Goal: Book appointment/travel/reservation

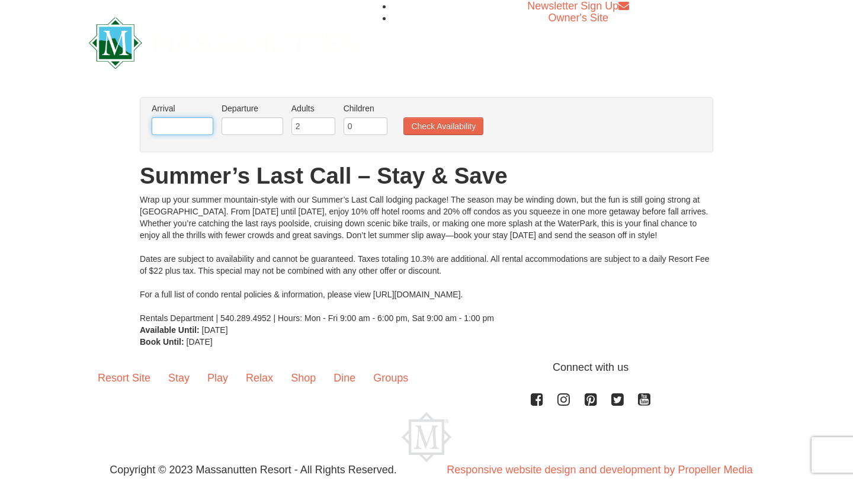
click at [189, 127] on input "text" at bounding box center [183, 126] width 62 height 18
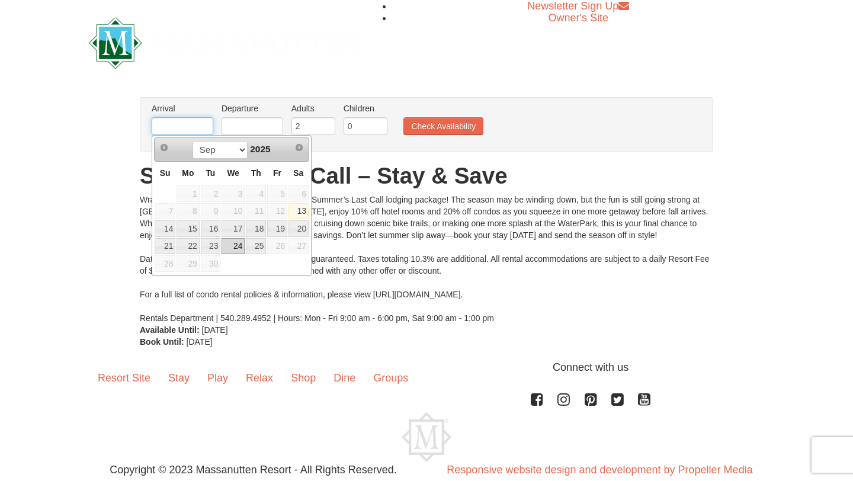
scroll to position [2, 0]
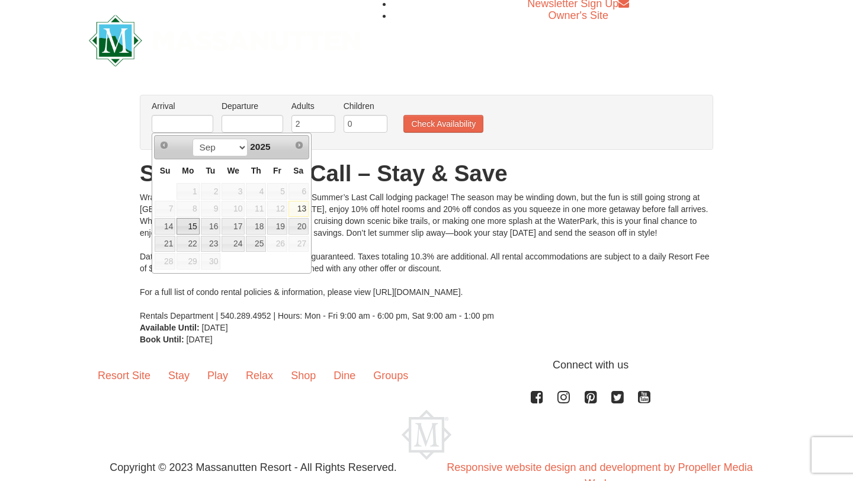
click at [188, 225] on link "15" at bounding box center [187, 226] width 22 height 17
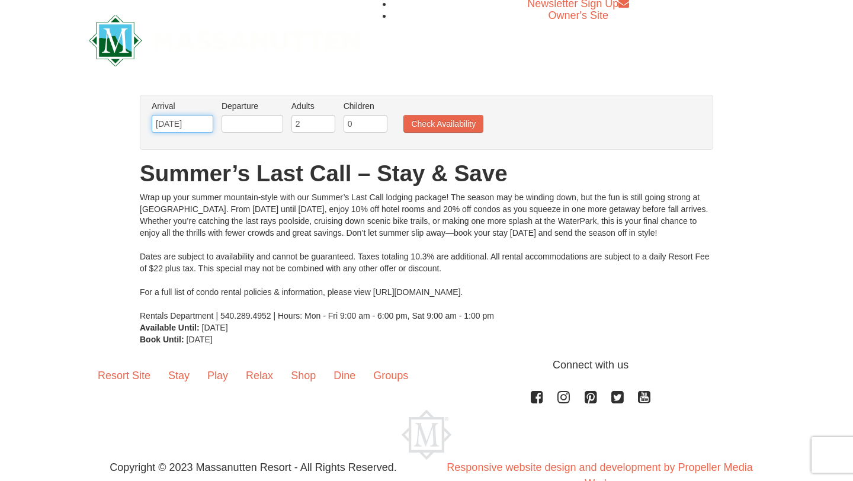
click at [198, 124] on input "09/15/2025" at bounding box center [183, 124] width 62 height 18
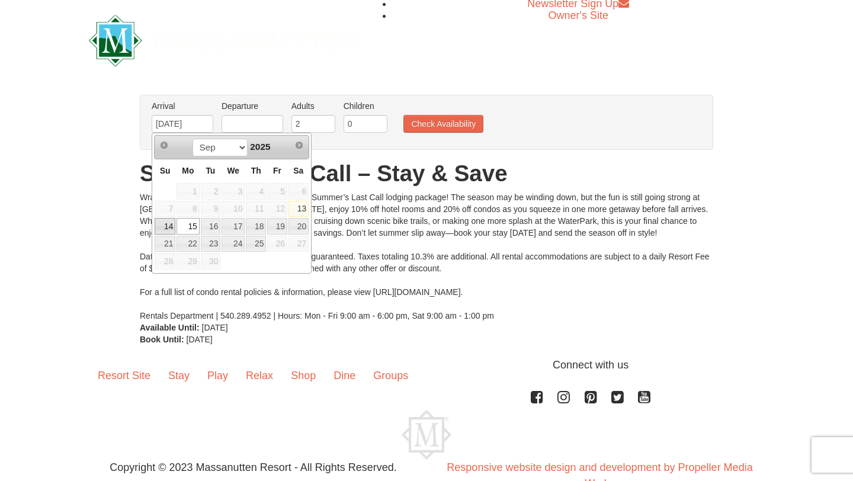
click at [167, 231] on link "14" at bounding box center [165, 226] width 21 height 17
type input "[DATE]"
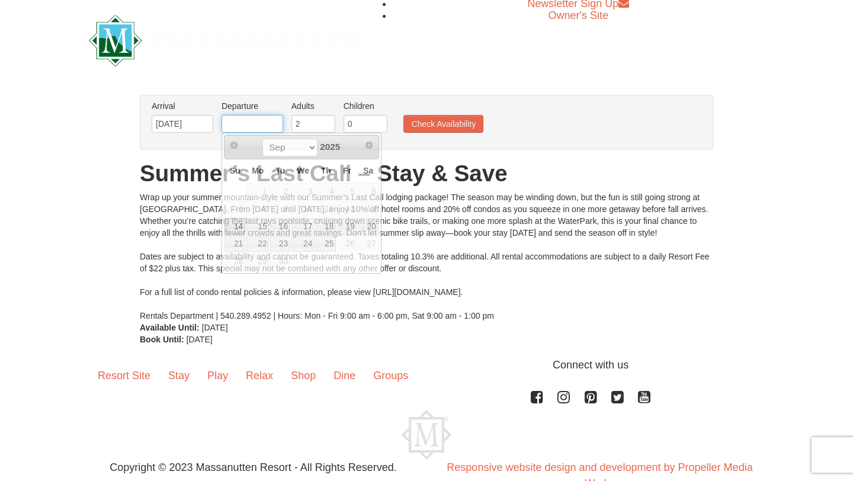
click at [230, 123] on input "text" at bounding box center [252, 124] width 62 height 18
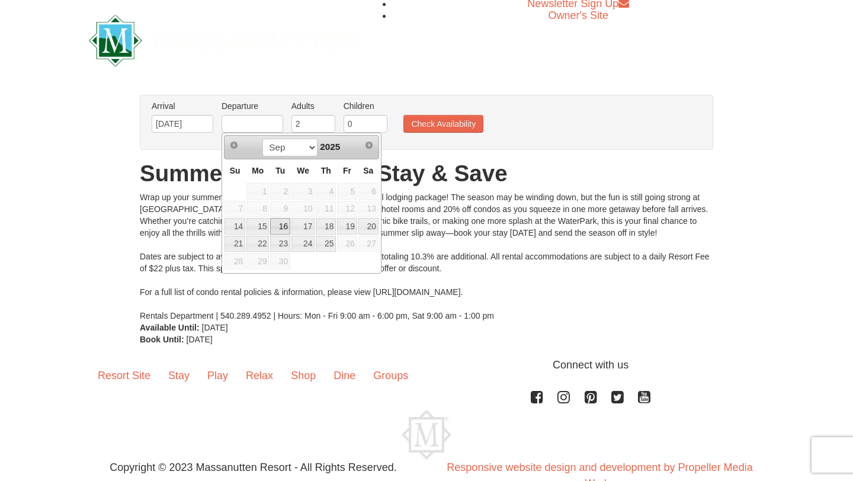
click at [286, 228] on link "16" at bounding box center [280, 226] width 20 height 17
type input "[DATE]"
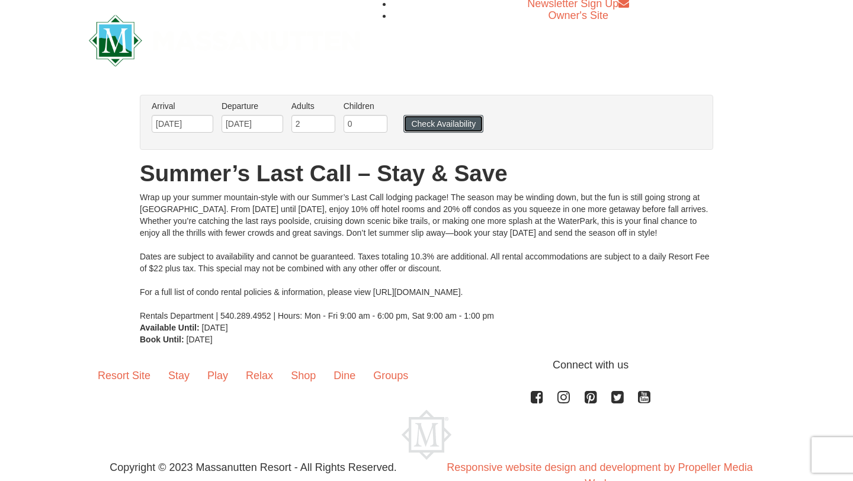
click at [428, 126] on button "Check Availability" at bounding box center [443, 124] width 80 height 18
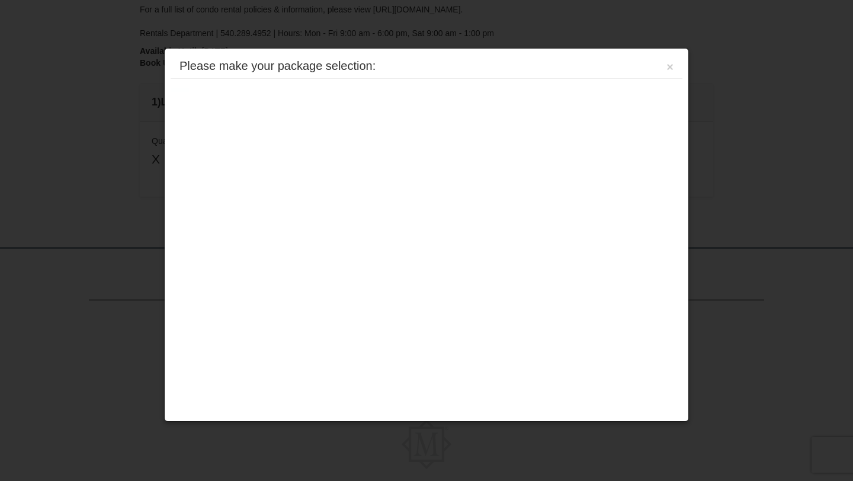
scroll to position [306, 0]
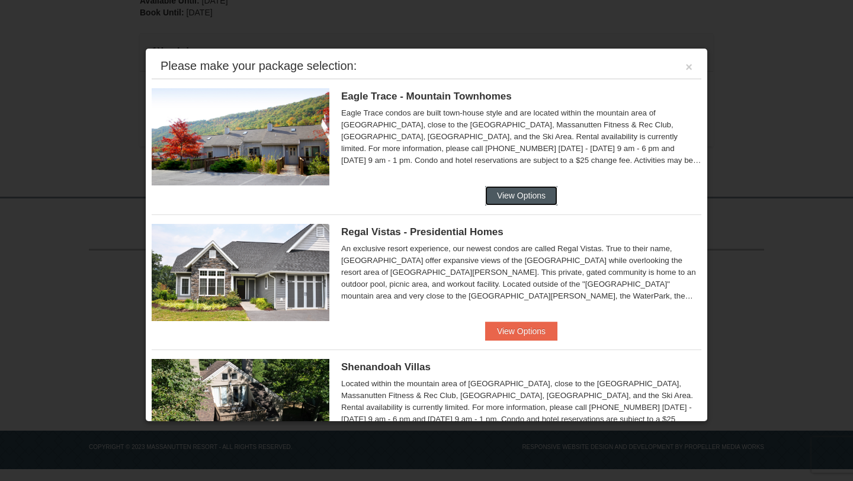
click at [526, 191] on button "View Options" at bounding box center [521, 195] width 72 height 19
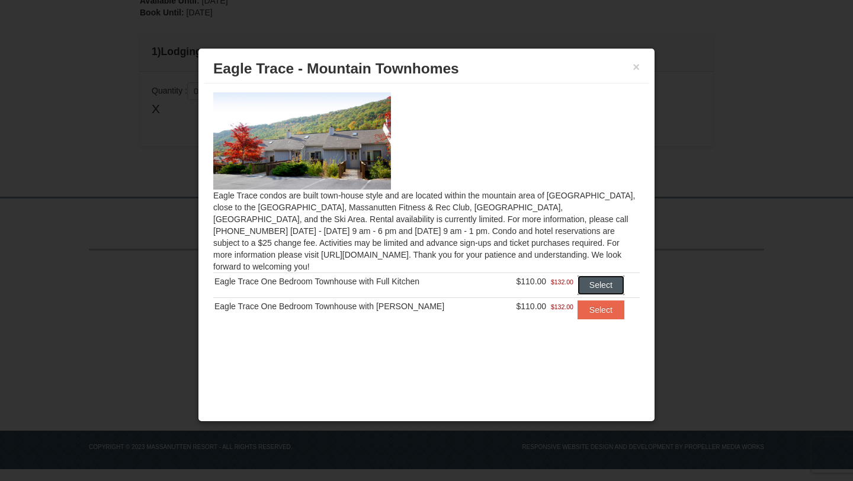
click at [597, 277] on button "Select" at bounding box center [600, 284] width 47 height 19
